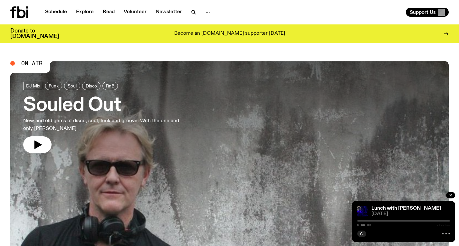
click at [27, 13] on icon at bounding box center [27, 14] width 2 height 8
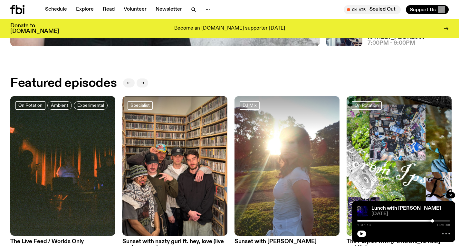
scroll to position [310, 0]
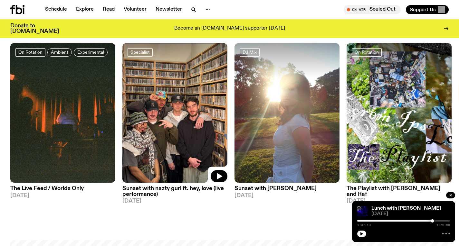
click at [188, 127] on img at bounding box center [174, 113] width 105 height 140
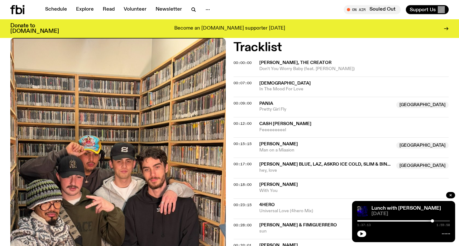
scroll to position [215, 0]
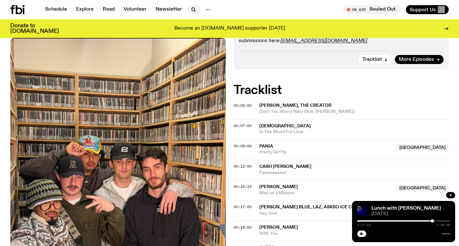
click at [192, 12] on icon "button" at bounding box center [194, 10] width 8 height 8
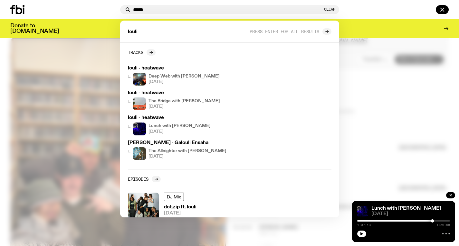
type input "*****"
click at [376, 70] on div at bounding box center [229, 123] width 459 height 246
